Goal: Task Accomplishment & Management: Manage account settings

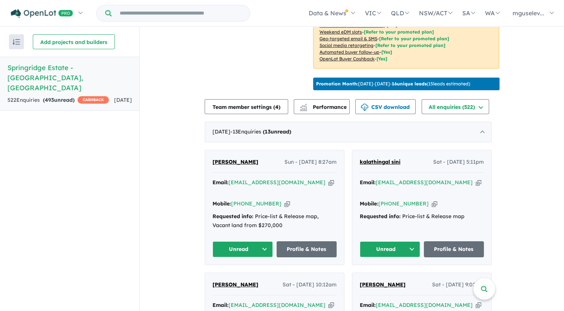
scroll to position [234, 0]
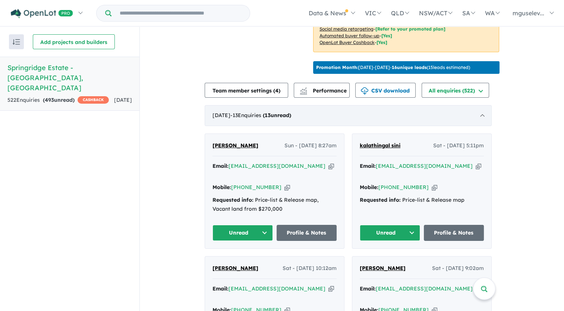
click at [486, 118] on div "[DATE] - 13 Enquir ies ( 13 unread)" at bounding box center [348, 115] width 287 height 21
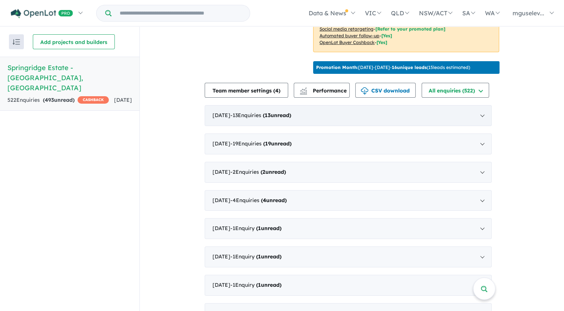
click at [486, 118] on div "[DATE] - 13 Enquir ies ( 13 unread)" at bounding box center [348, 115] width 287 height 21
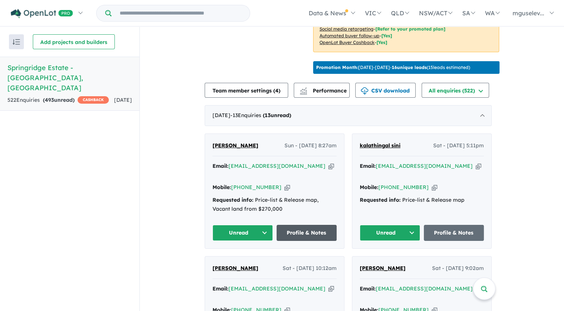
click at [303, 231] on link "Profile & Notes" at bounding box center [307, 233] width 60 height 16
click at [329, 170] on icon "button" at bounding box center [332, 166] width 6 height 8
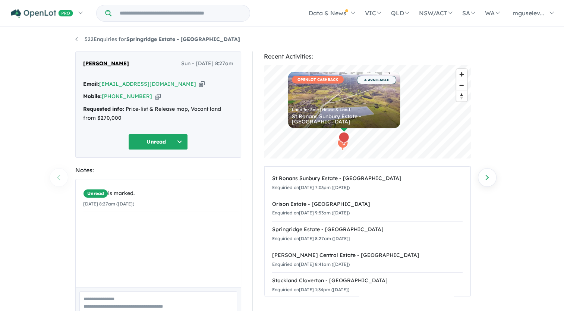
click at [199, 83] on icon "button" at bounding box center [202, 84] width 6 height 8
